Goal: Check status: Check status

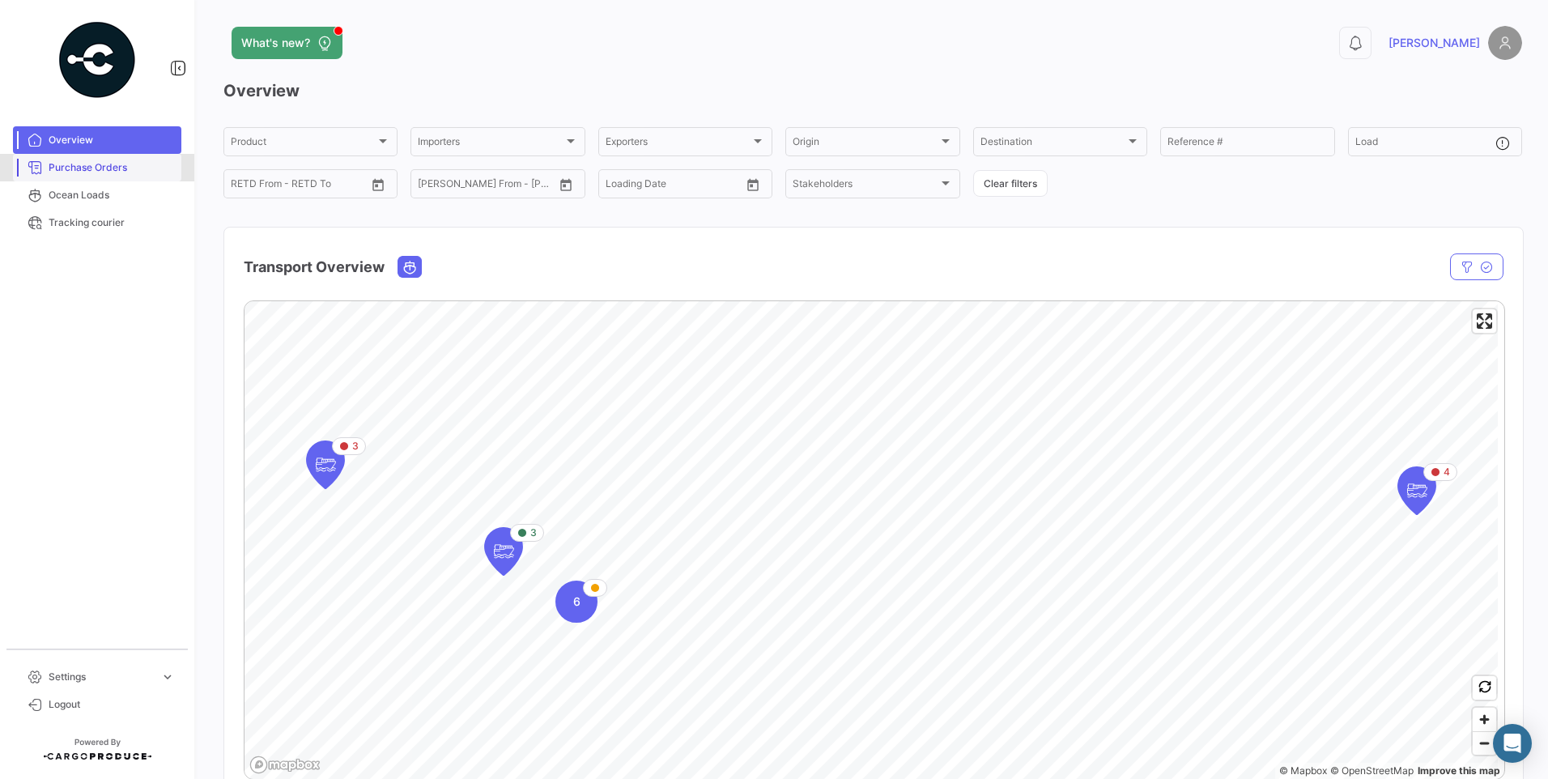
click at [94, 172] on span "Purchase Orders" at bounding box center [112, 167] width 126 height 15
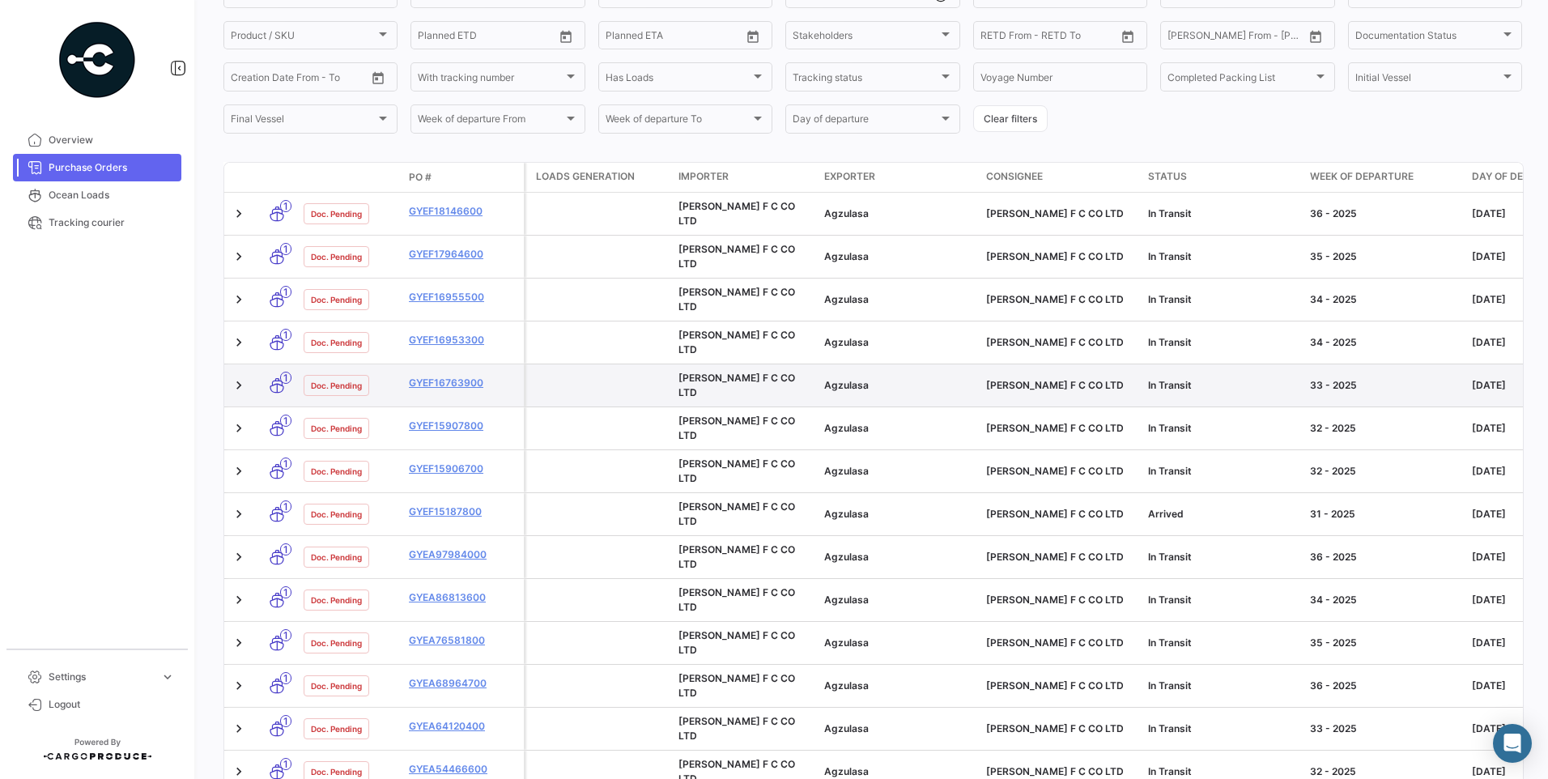
scroll to position [243, 0]
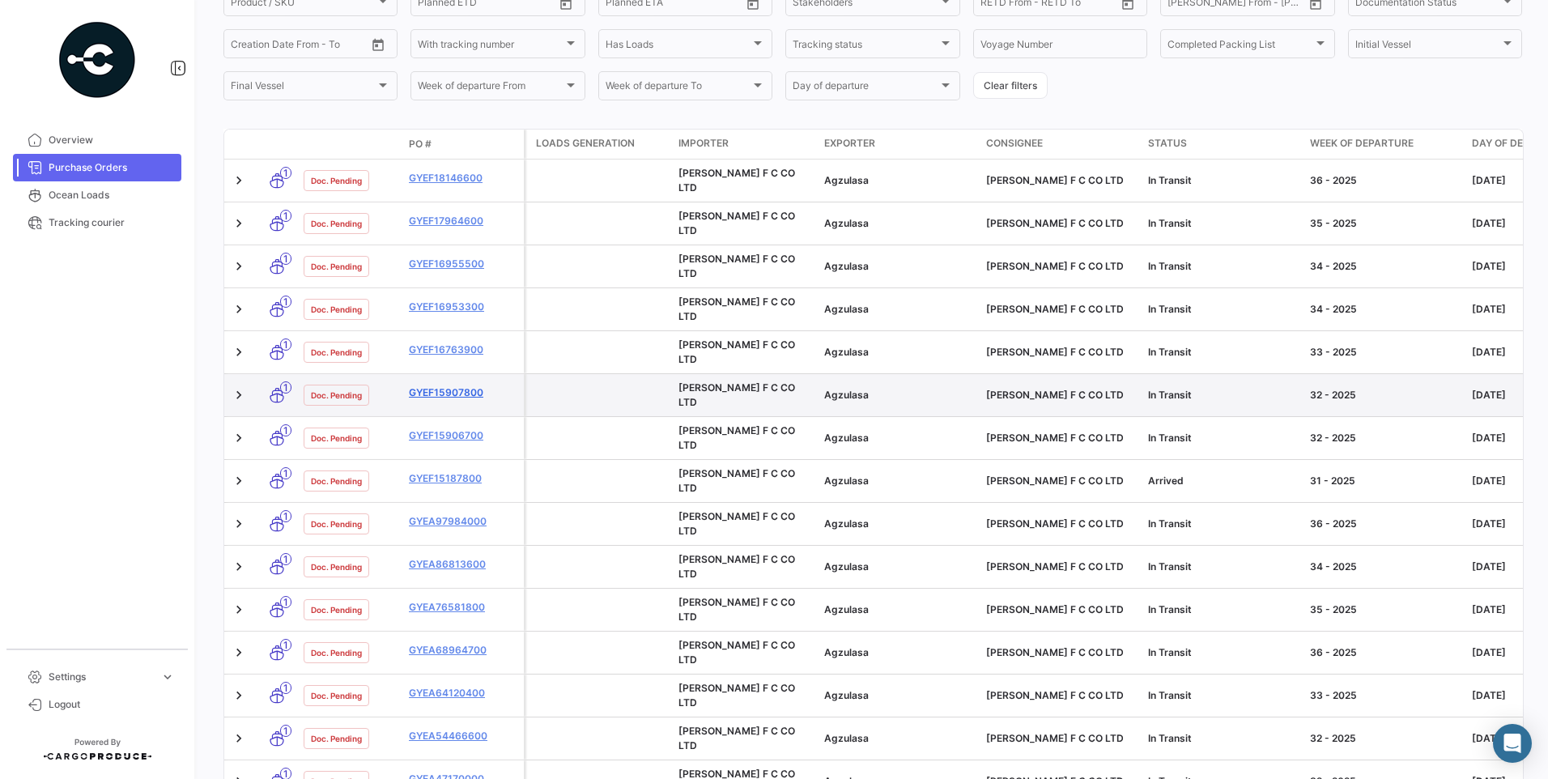
click at [465, 385] on link "GYEF15907800" at bounding box center [463, 392] width 108 height 15
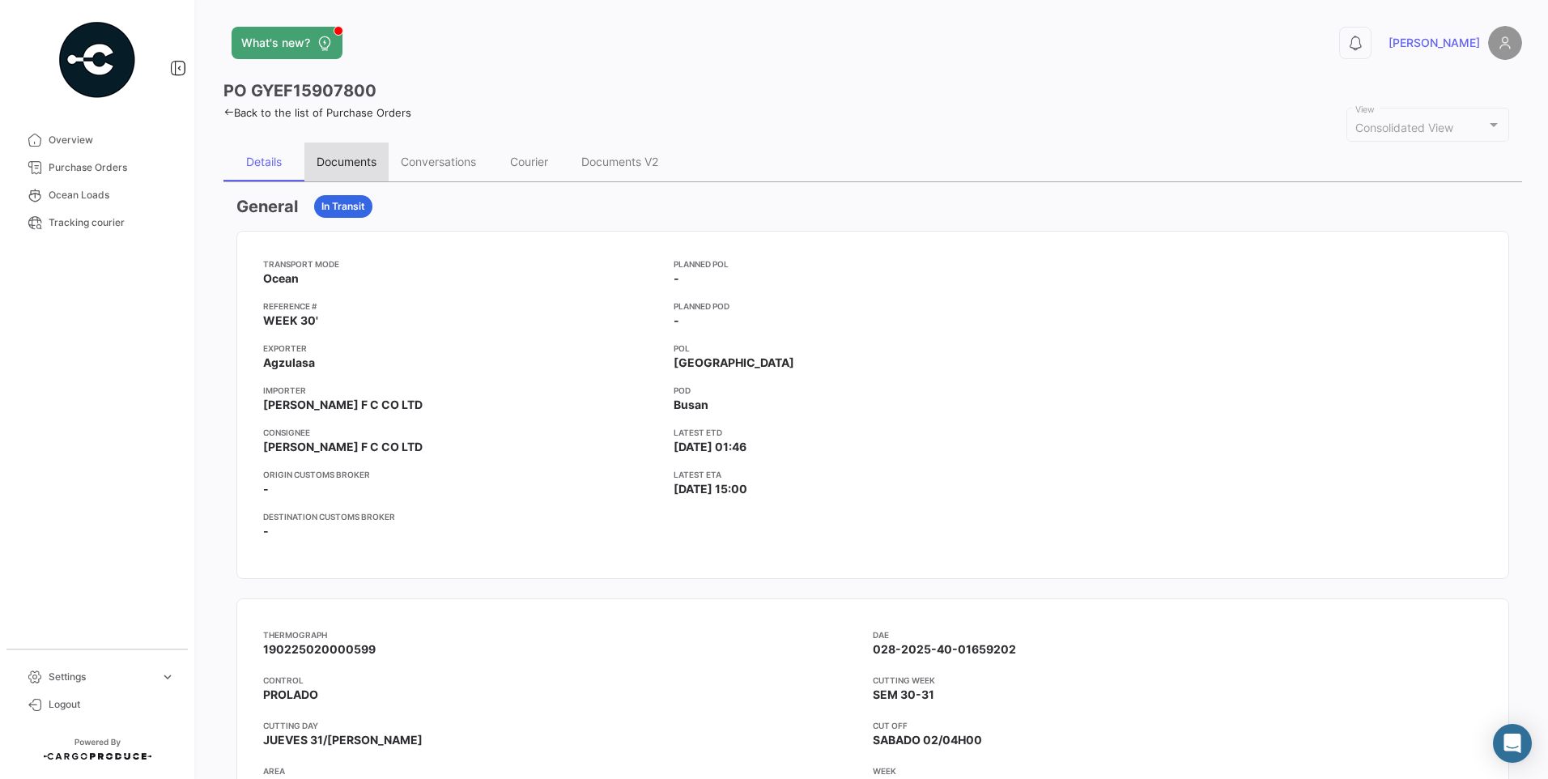
click at [375, 156] on div "Documents" at bounding box center [346, 162] width 60 height 14
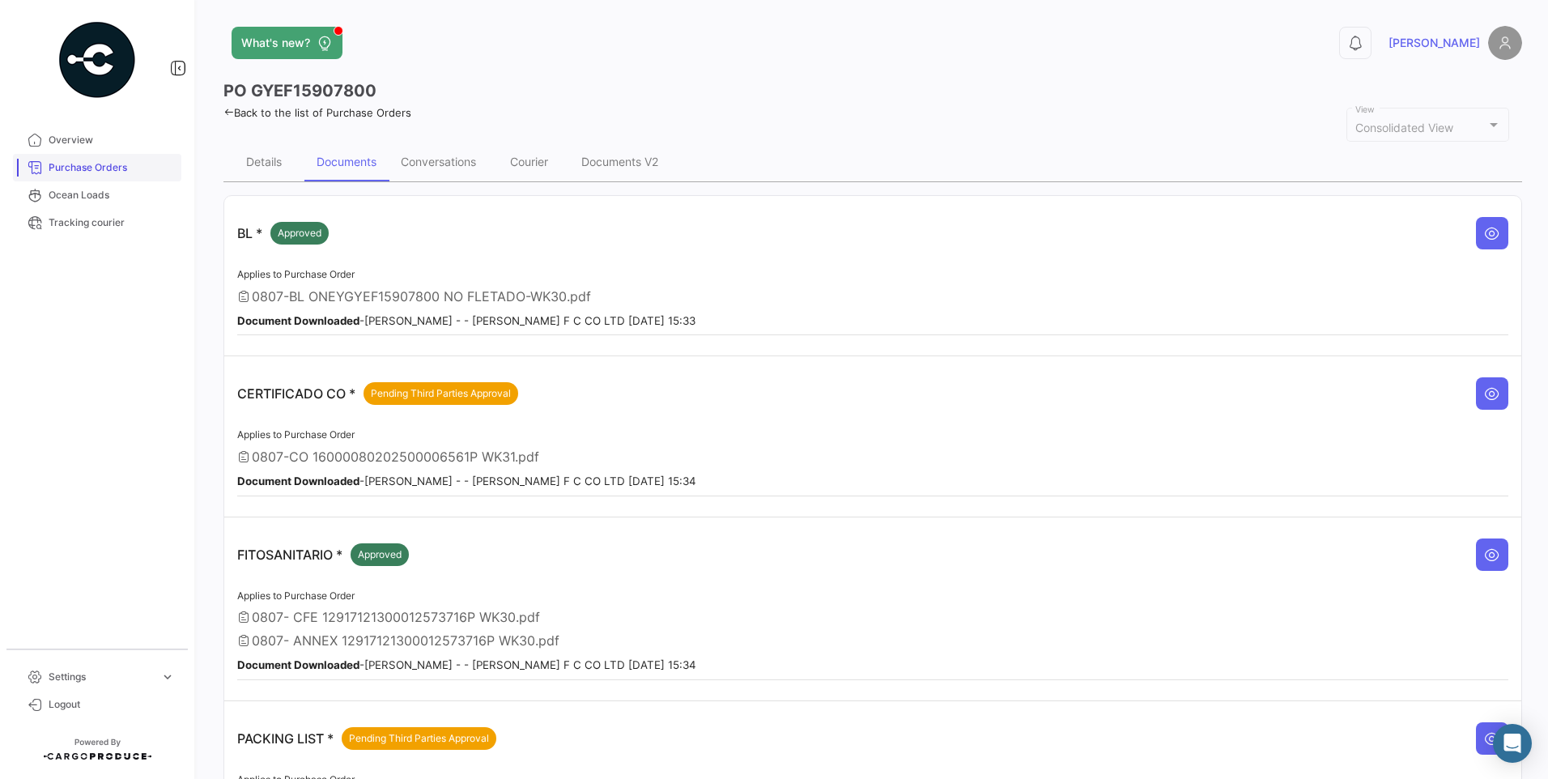
click at [67, 167] on span "Purchase Orders" at bounding box center [112, 167] width 126 height 15
